Goal: Communication & Community: Answer question/provide support

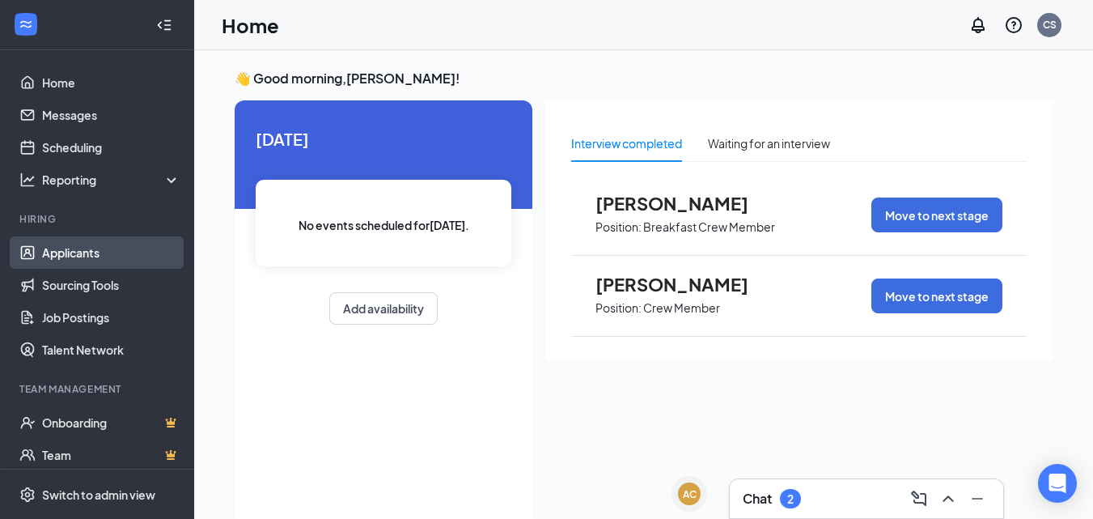
click at [75, 251] on link "Applicants" at bounding box center [111, 252] width 138 height 32
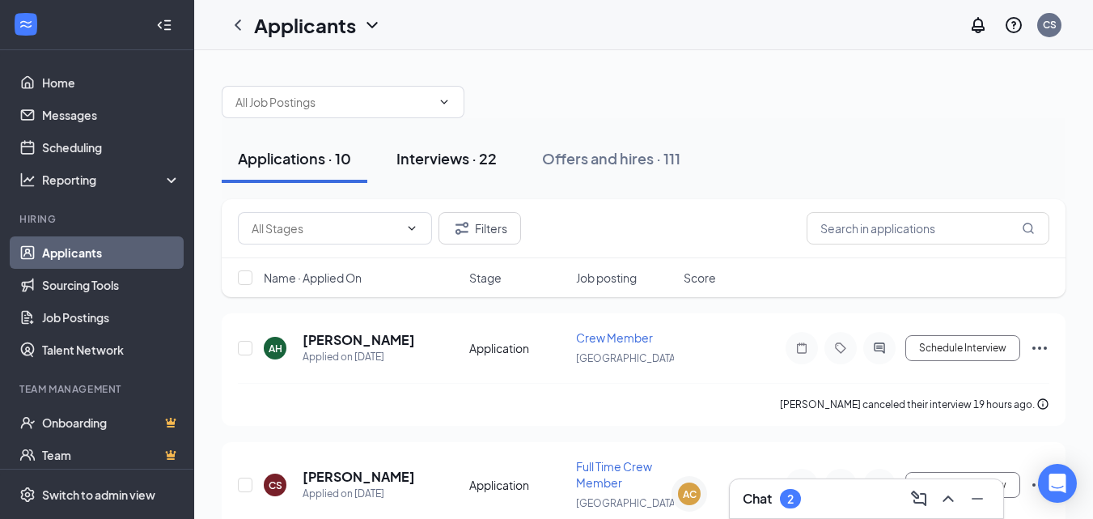
click at [459, 165] on div "Interviews · 22" at bounding box center [446, 158] width 100 height 20
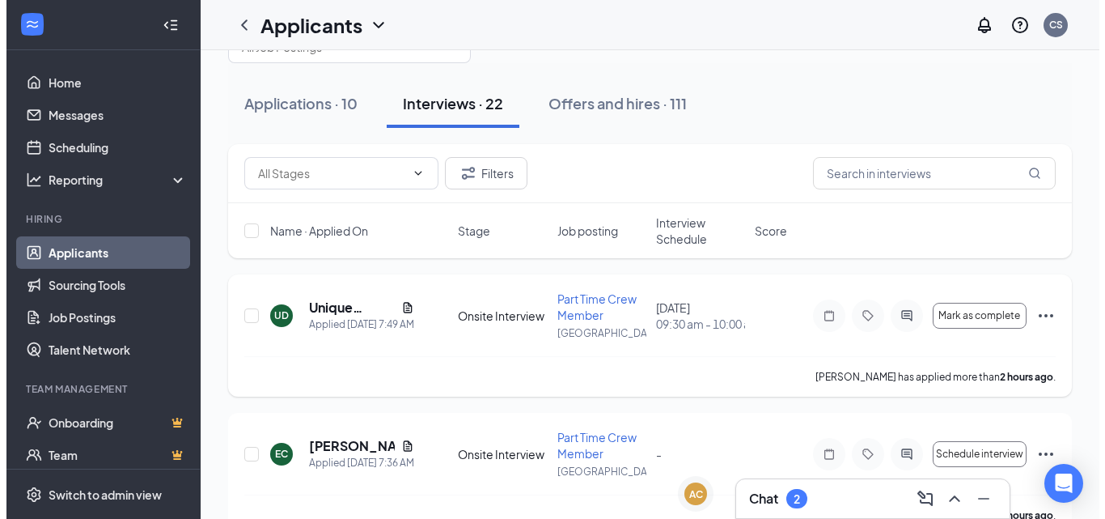
scroll to position [81, 0]
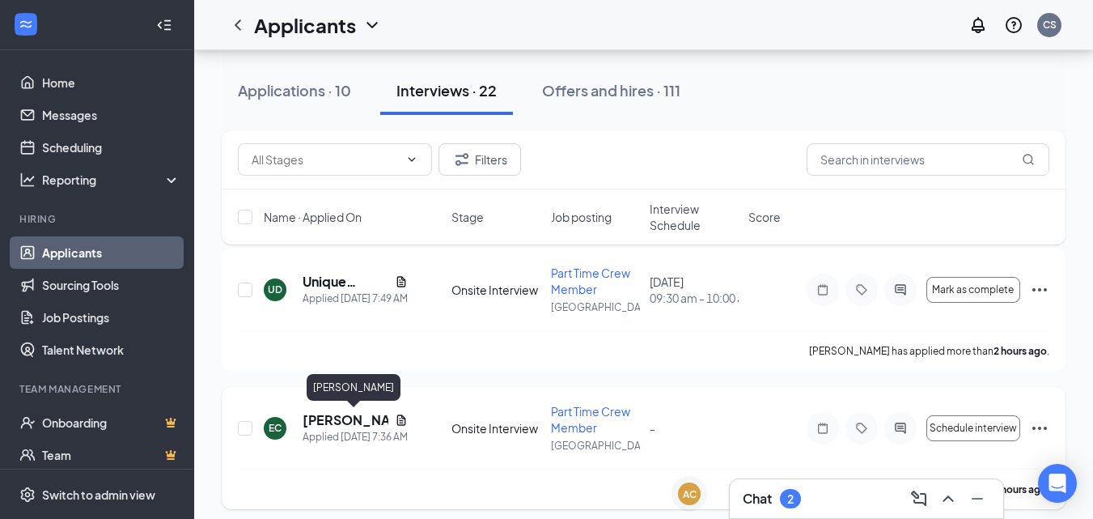
click at [348, 418] on h5 "[PERSON_NAME]" at bounding box center [346, 420] width 86 height 18
click at [348, 418] on body "Home Messages Scheduling Reporting Hiring Applicants Sourcing Tools Job Posting…" at bounding box center [546, 178] width 1093 height 519
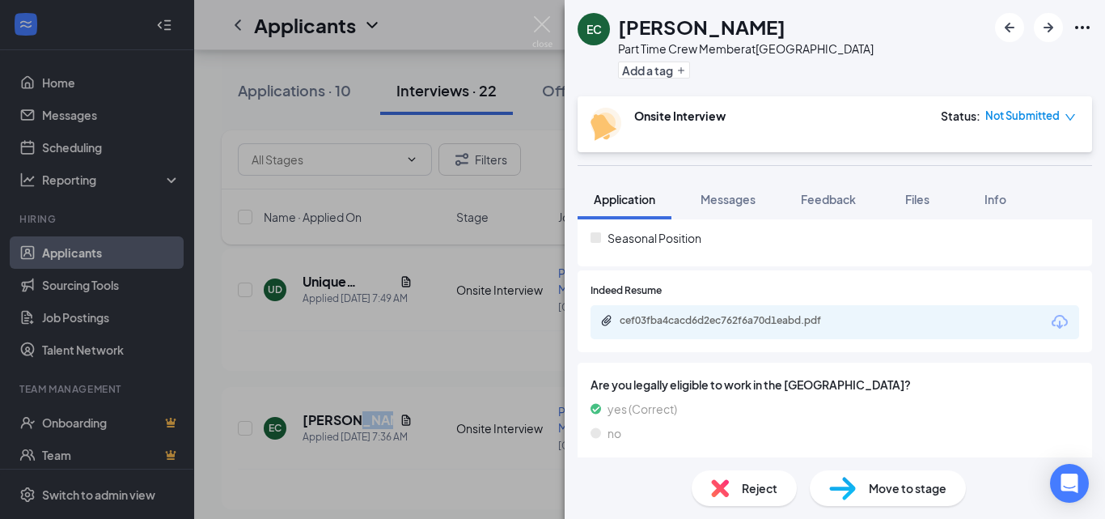
scroll to position [485, 0]
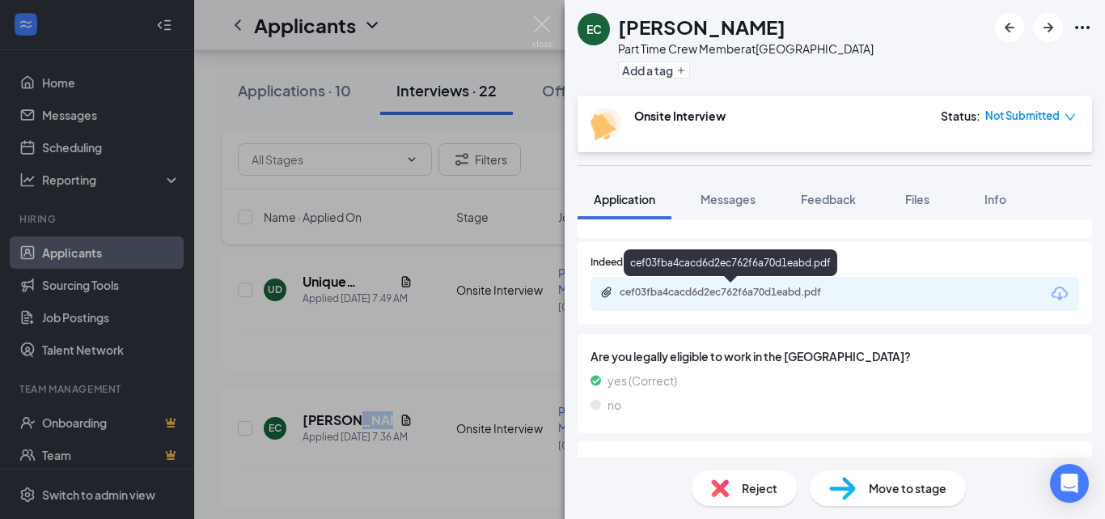
click at [655, 291] on div "cef03fba4cacd6d2ec762f6a70d1eabd.pdf" at bounding box center [733, 292] width 227 height 13
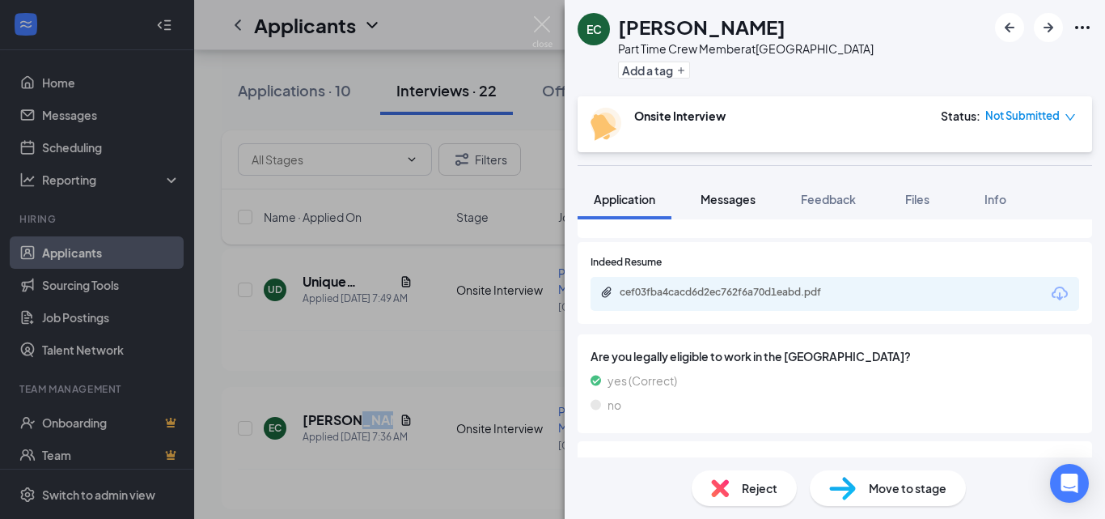
click at [747, 199] on span "Messages" at bounding box center [728, 199] width 55 height 15
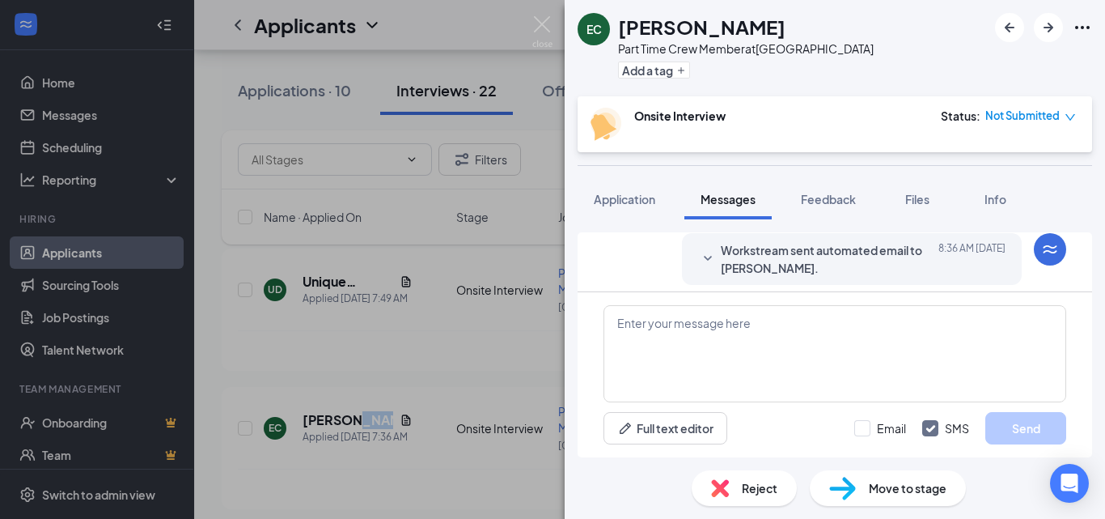
scroll to position [339, 0]
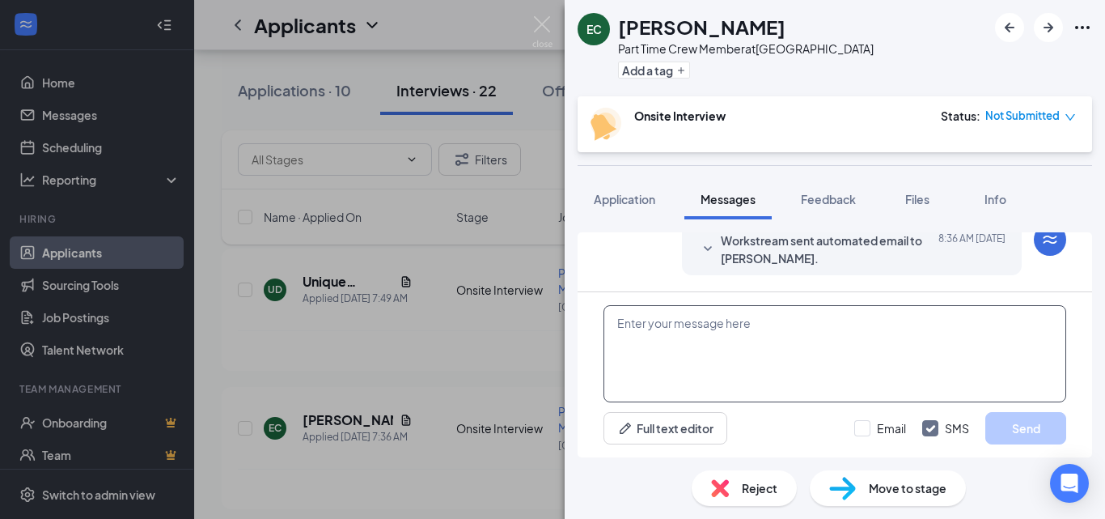
click at [733, 326] on textarea at bounding box center [834, 353] width 463 height 97
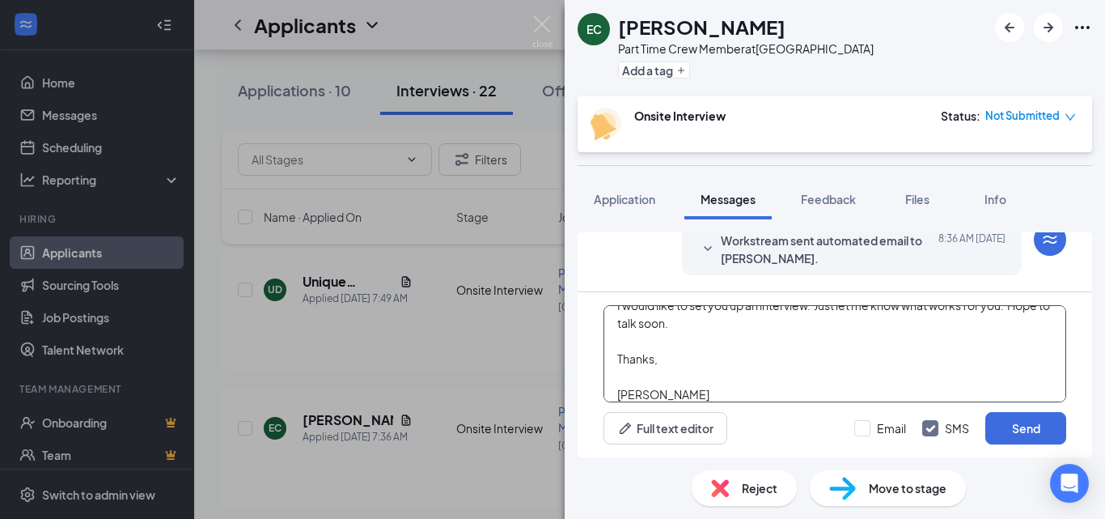
scroll to position [71, 0]
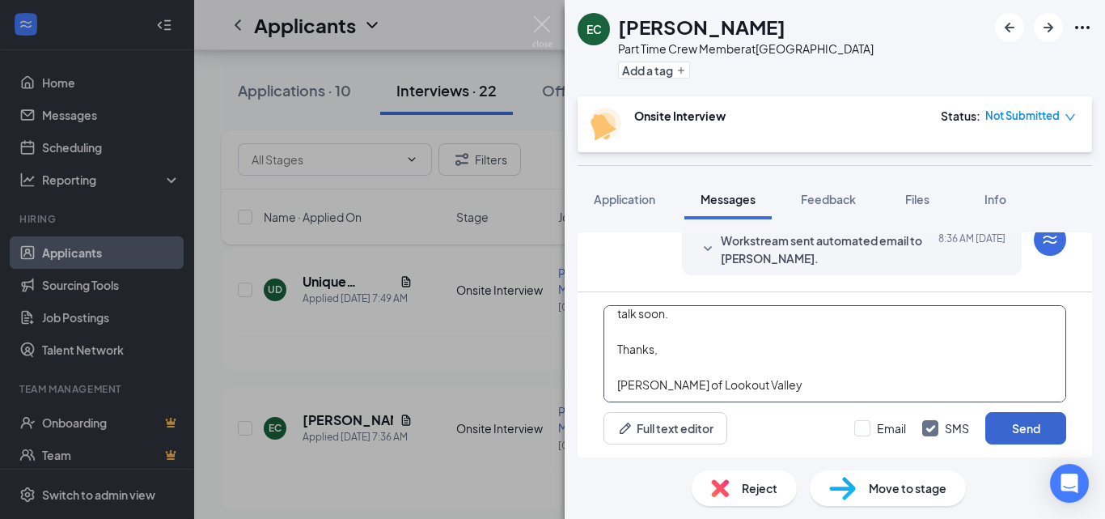
type textarea "Hello [PERSON_NAME], I would like to set you up an interview. Just let me know …"
click at [1020, 420] on button "Send" at bounding box center [1025, 428] width 81 height 32
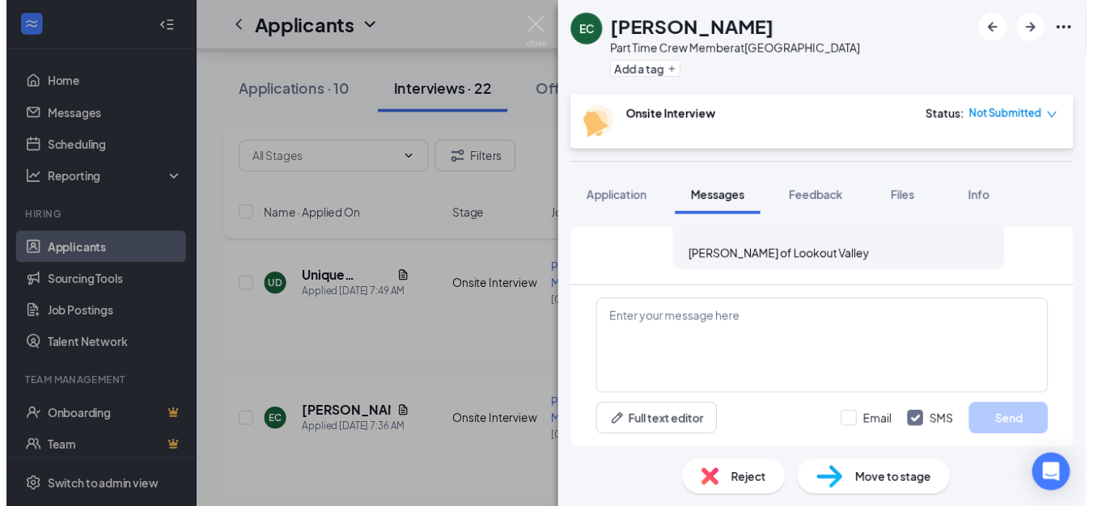
scroll to position [569, 0]
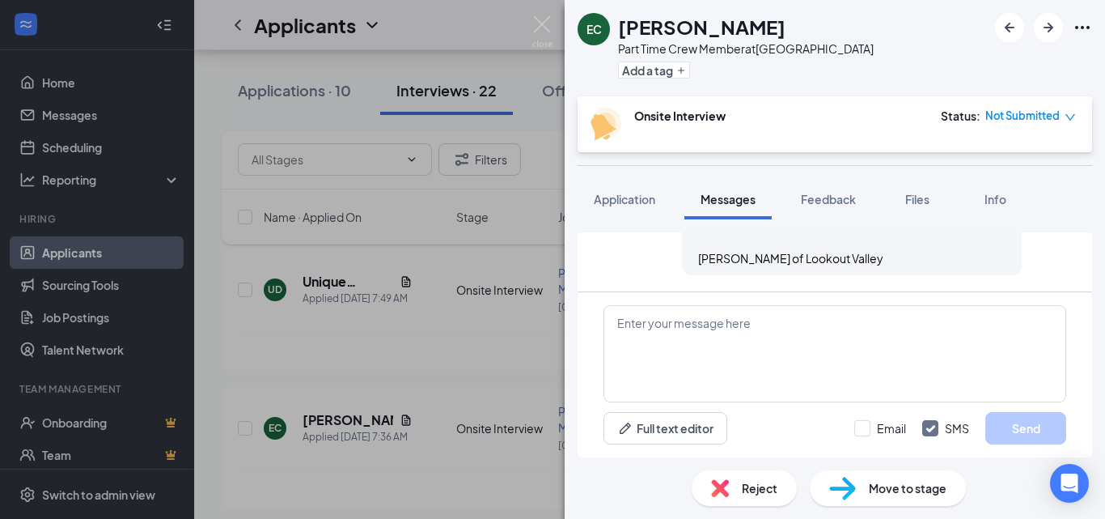
click at [526, 257] on div "EC [PERSON_NAME] Part Time Crew Member at [GEOGRAPHIC_DATA] Add a tag Onsite In…" at bounding box center [552, 259] width 1105 height 519
